Goal: Obtain resource: Download file/media

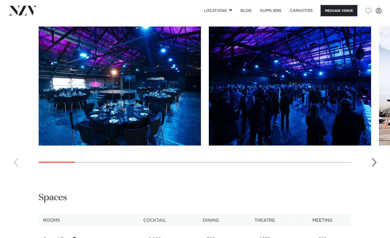
scroll to position [512, 0]
click at [152, 125] on img "1 / 16" at bounding box center [120, 86] width 162 height 119
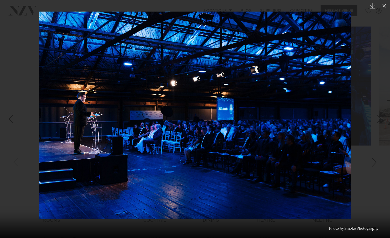
click at [50, 100] on img at bounding box center [195, 116] width 312 height 208
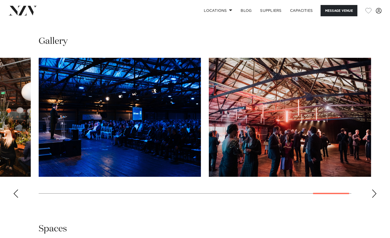
scroll to position [480, 0]
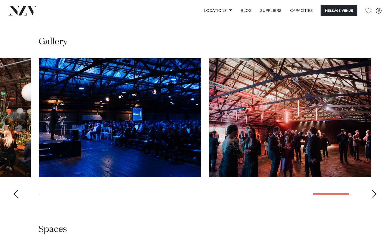
click at [298, 13] on link "Download Floorplan" at bounding box center [308, 10] width 86 height 5
click at [288, 22] on link "Download Factsheet" at bounding box center [308, 19] width 86 height 5
click at [14, 198] on div "Previous slide" at bounding box center [15, 194] width 5 height 8
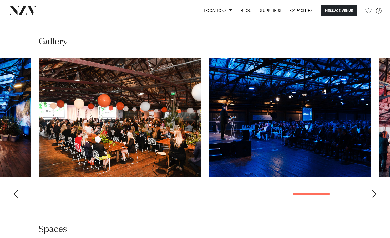
click at [14, 198] on div "Previous slide" at bounding box center [15, 194] width 5 height 8
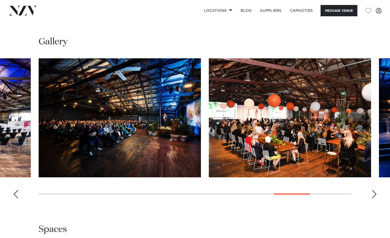
click at [16, 198] on div "Previous slide" at bounding box center [15, 194] width 5 height 8
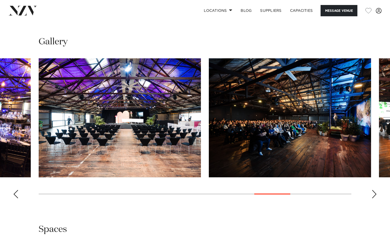
click at [16, 198] on div "Previous slide" at bounding box center [15, 194] width 5 height 8
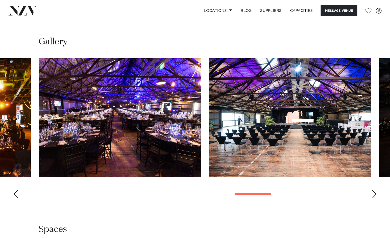
click at [16, 198] on div "Previous slide" at bounding box center [15, 194] width 5 height 8
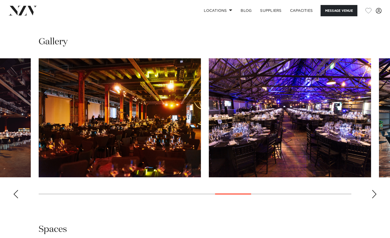
click at [16, 198] on div "Previous slide" at bounding box center [15, 194] width 5 height 8
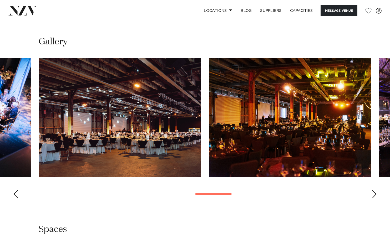
click at [16, 198] on div "Previous slide" at bounding box center [15, 194] width 5 height 8
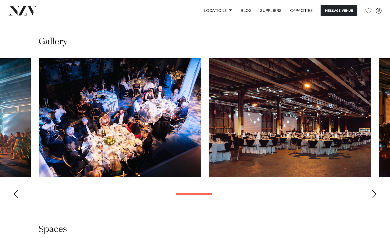
click at [14, 198] on div "Previous slide" at bounding box center [15, 194] width 5 height 8
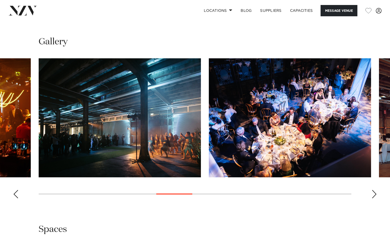
click at [15, 198] on div "Previous slide" at bounding box center [15, 194] width 5 height 8
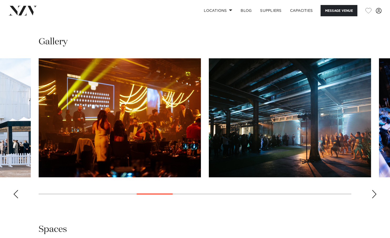
click at [15, 198] on div "Previous slide" at bounding box center [15, 194] width 5 height 8
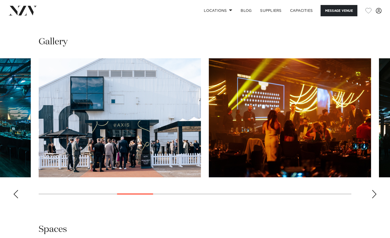
click at [15, 198] on div "Previous slide" at bounding box center [15, 194] width 5 height 8
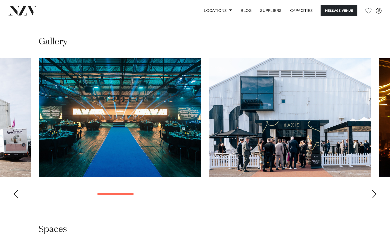
click at [15, 198] on div "Previous slide" at bounding box center [15, 194] width 5 height 8
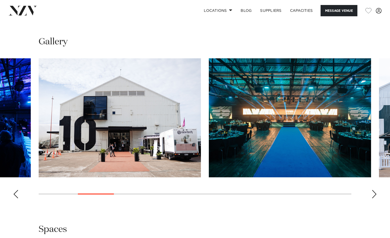
click at [15, 198] on div "Previous slide" at bounding box center [15, 194] width 5 height 8
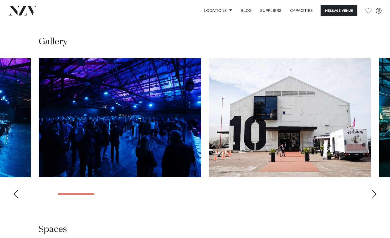
click at [15, 198] on div "Previous slide" at bounding box center [15, 194] width 5 height 8
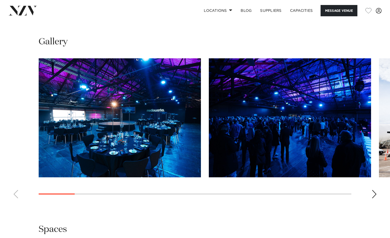
click at [15, 203] on swiper-container at bounding box center [195, 130] width 390 height 144
click at [375, 198] on div "Next slide" at bounding box center [373, 194] width 5 height 8
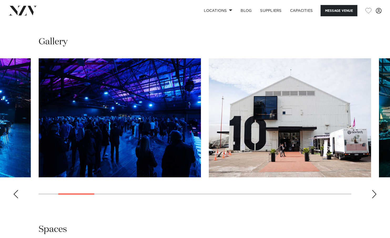
click at [375, 198] on div "Next slide" at bounding box center [373, 194] width 5 height 8
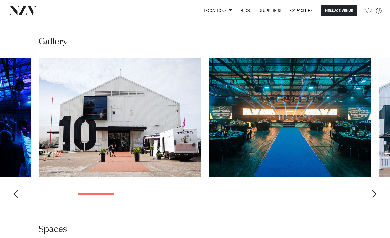
click at [375, 198] on div "Next slide" at bounding box center [373, 194] width 5 height 8
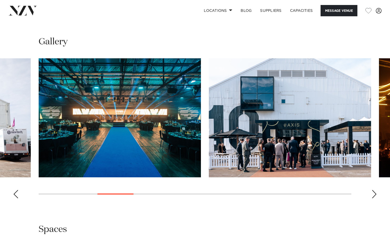
click at [375, 198] on div "Next slide" at bounding box center [373, 194] width 5 height 8
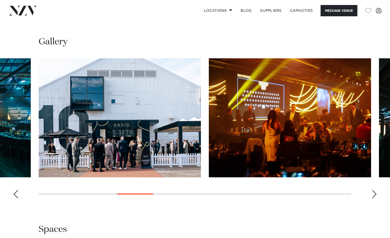
click at [375, 198] on div "Next slide" at bounding box center [373, 194] width 5 height 8
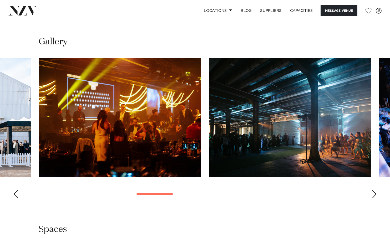
click at [375, 198] on div "Next slide" at bounding box center [373, 194] width 5 height 8
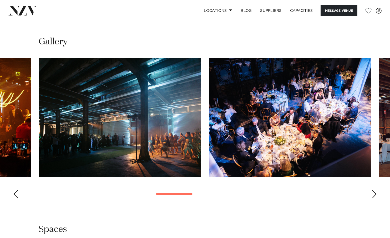
click at [375, 198] on div "Next slide" at bounding box center [373, 194] width 5 height 8
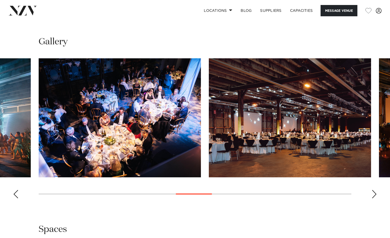
click at [375, 198] on div "Next slide" at bounding box center [373, 194] width 5 height 8
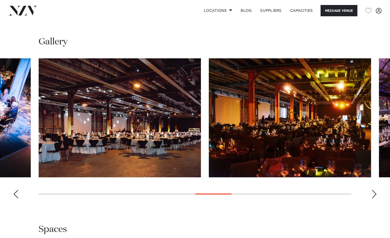
click at [375, 198] on div "Next slide" at bounding box center [373, 194] width 5 height 8
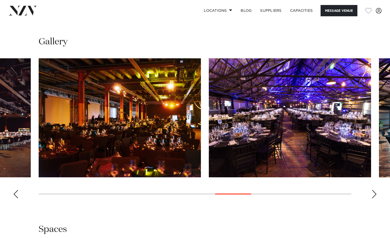
click at [375, 198] on div "Next slide" at bounding box center [373, 194] width 5 height 8
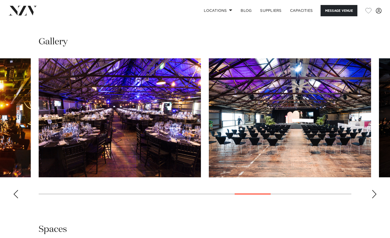
click at [375, 198] on div "Next slide" at bounding box center [373, 194] width 5 height 8
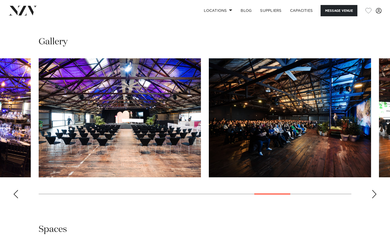
click at [375, 198] on div "Next slide" at bounding box center [373, 194] width 5 height 8
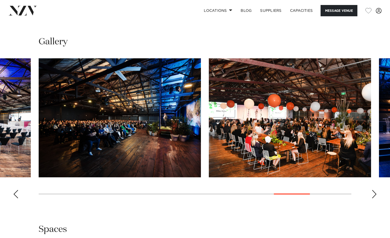
click at [375, 198] on div "Next slide" at bounding box center [373, 194] width 5 height 8
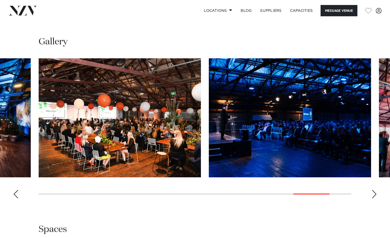
click at [375, 198] on div "Next slide" at bounding box center [373, 194] width 5 height 8
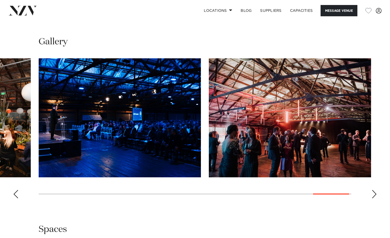
click at [375, 198] on div "Next slide" at bounding box center [373, 194] width 5 height 8
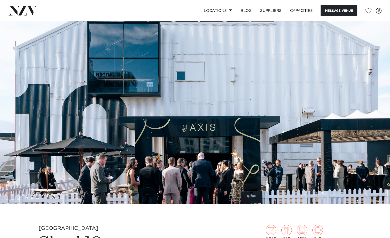
scroll to position [0, 0]
